Goal: Navigation & Orientation: Find specific page/section

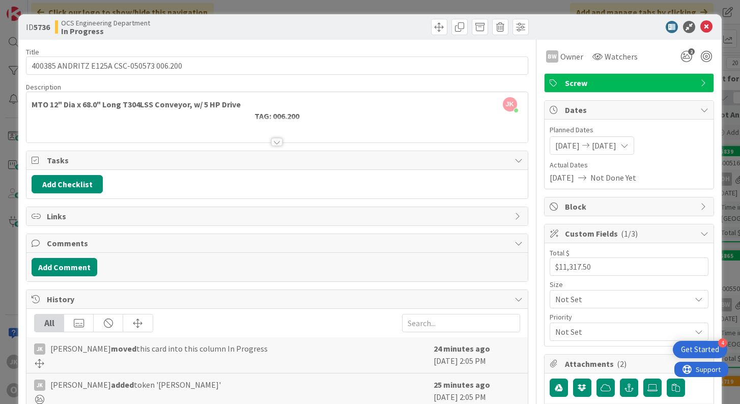
scroll to position [0, 883]
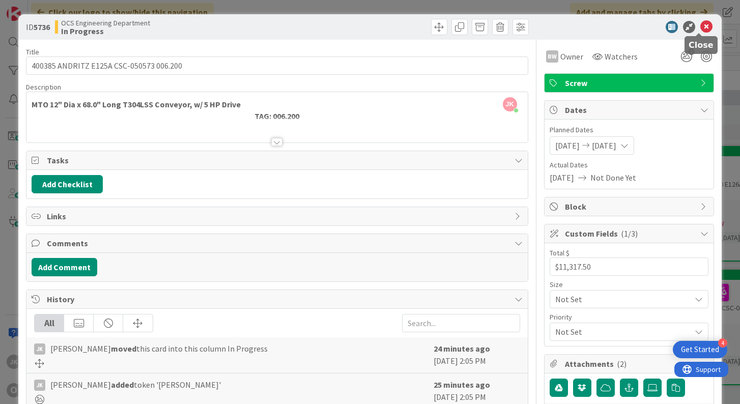
click at [704, 22] on icon at bounding box center [707, 27] width 12 height 12
click at [701, 26] on icon at bounding box center [707, 27] width 12 height 12
click at [701, 31] on icon at bounding box center [707, 27] width 12 height 12
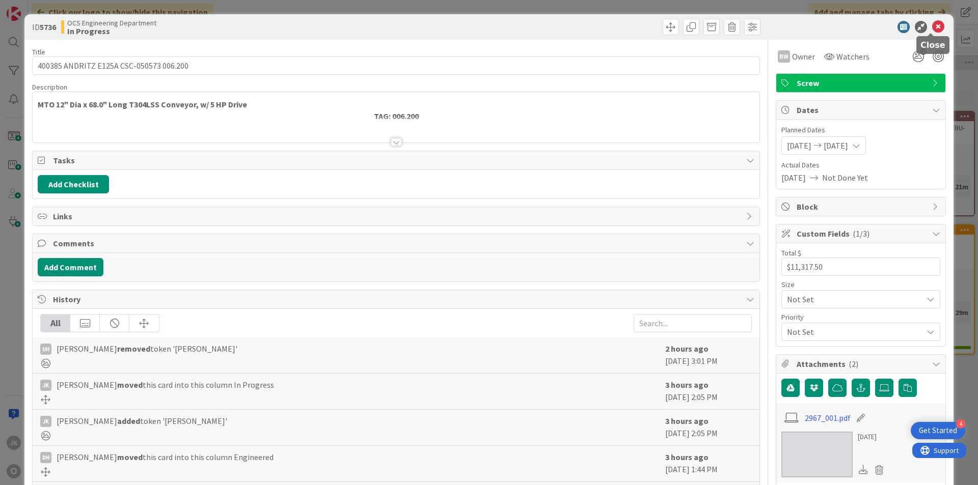
click at [932, 27] on icon at bounding box center [938, 27] width 12 height 12
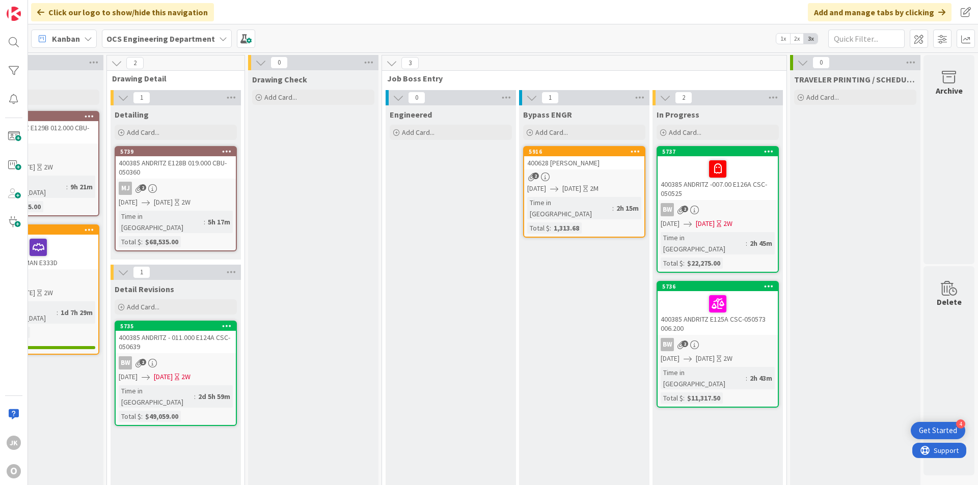
scroll to position [0, 883]
